Goal: Check status: Check status

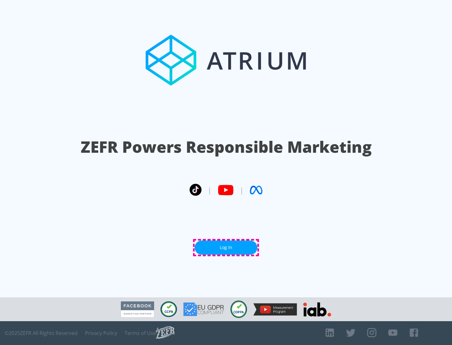
click at [226, 248] on link "Log In" at bounding box center [226, 248] width 63 height 14
